Goal: Information Seeking & Learning: Learn about a topic

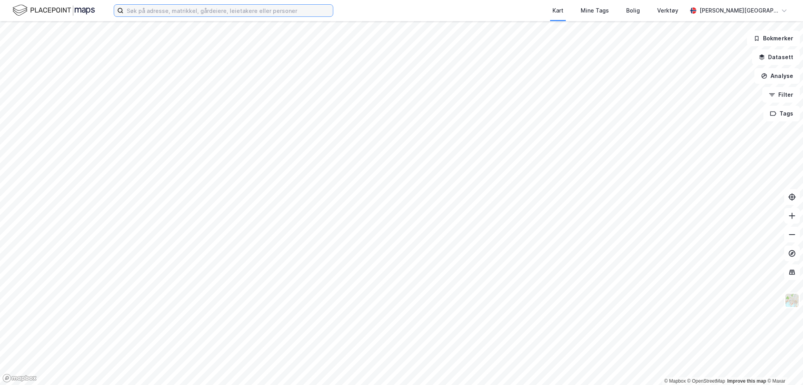
click at [176, 11] on input at bounding box center [227, 11] width 209 height 12
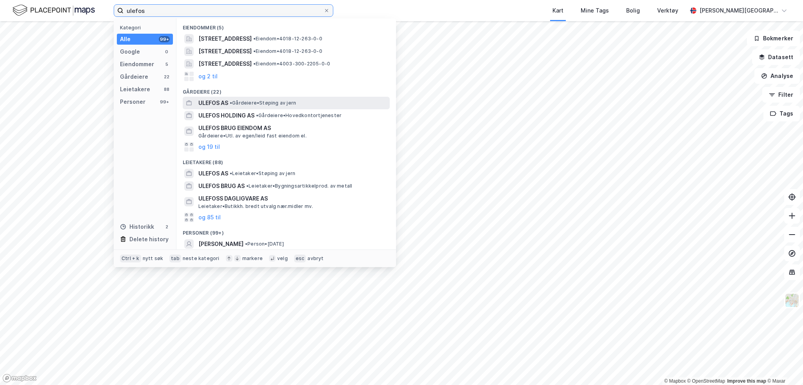
type input "ulefos"
click at [205, 106] on span "ULEFOS AS" at bounding box center [213, 102] width 30 height 9
